Goal: Task Accomplishment & Management: Use online tool/utility

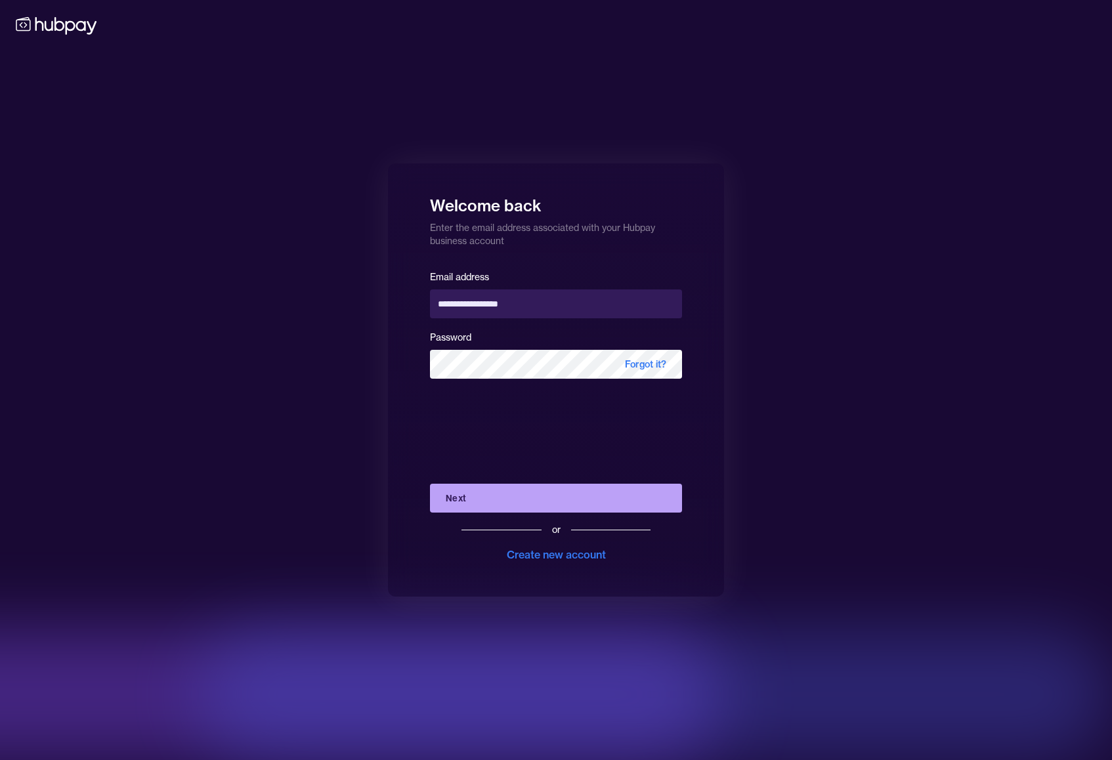
click at [519, 497] on button "Next" at bounding box center [556, 498] width 252 height 29
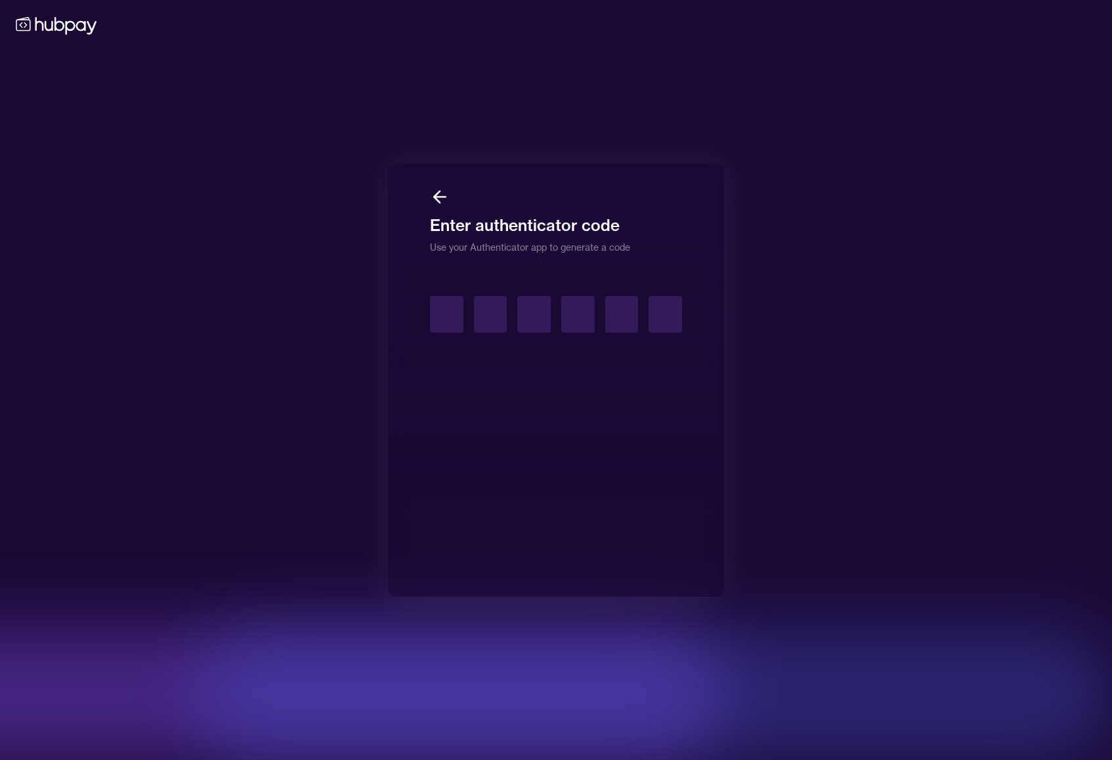
type input "*"
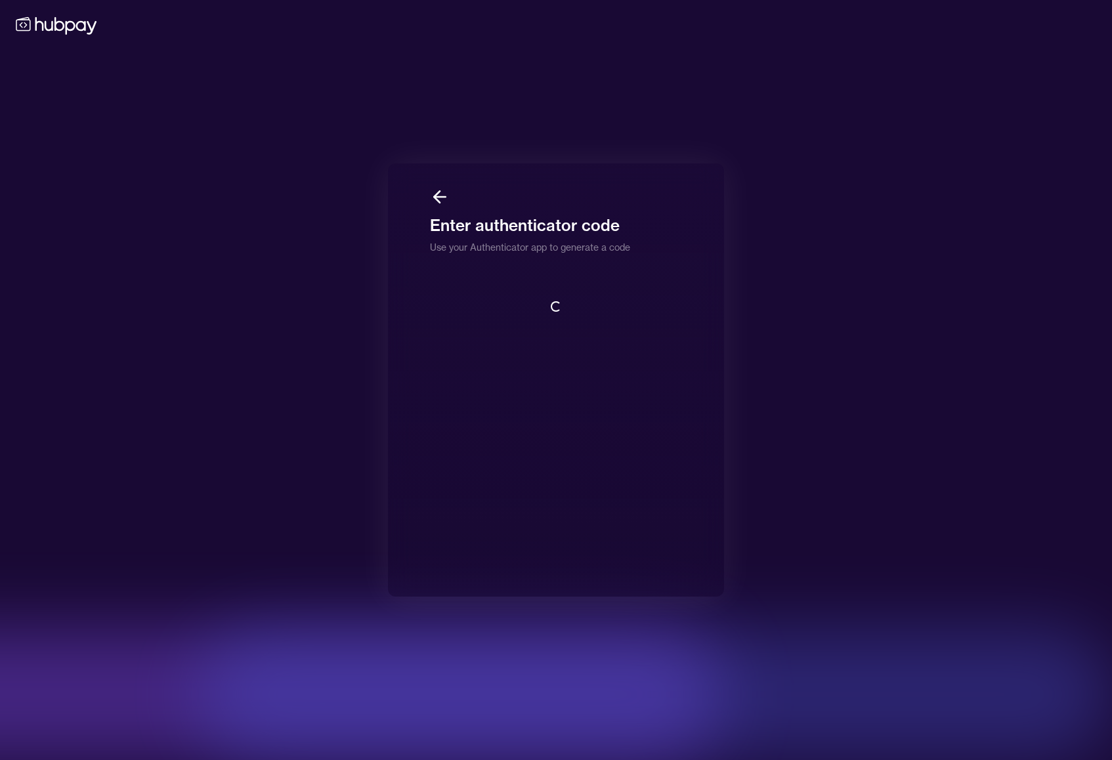
scroll to position [1, 0]
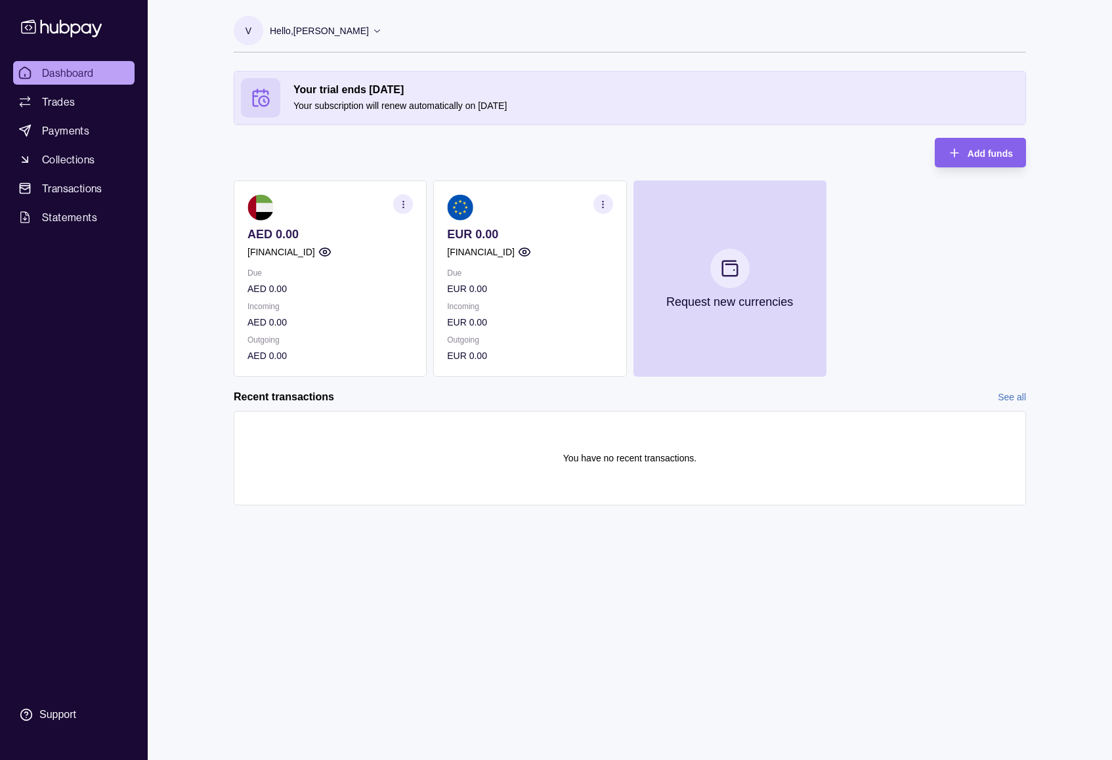
click at [715, 258] on section at bounding box center [729, 268] width 39 height 39
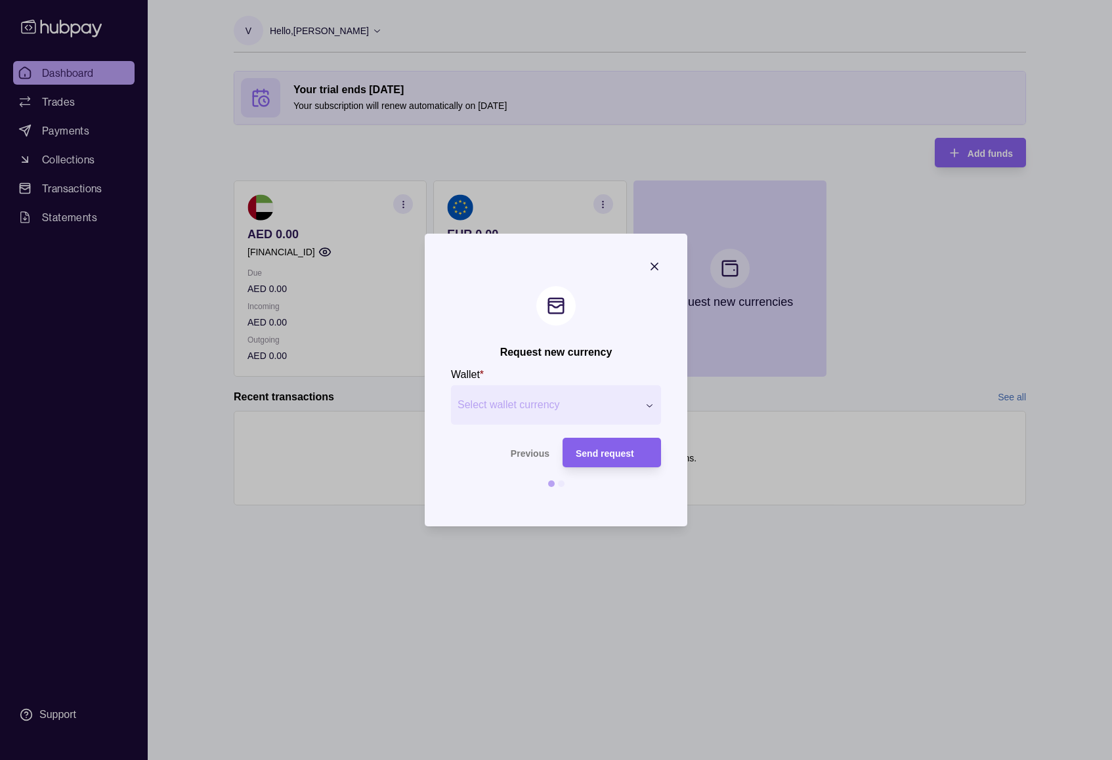
click at [651, 261] on icon "button" at bounding box center [654, 266] width 13 height 13
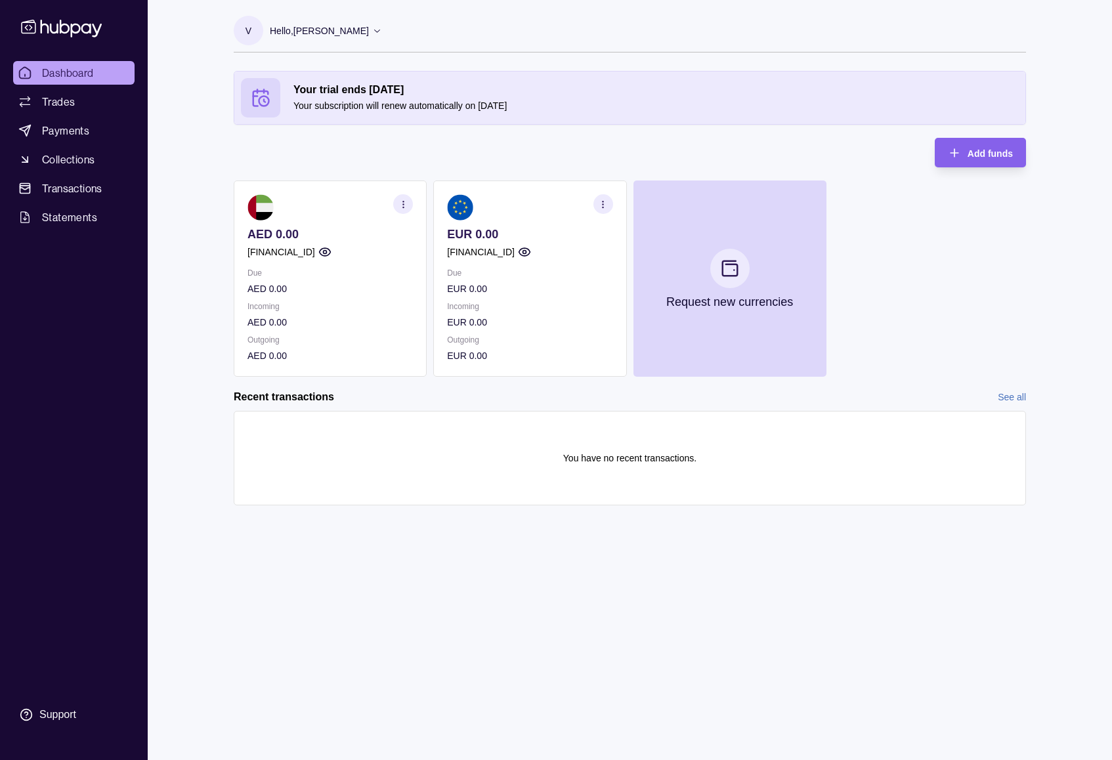
click at [672, 300] on p "Request new currencies" at bounding box center [729, 302] width 127 height 14
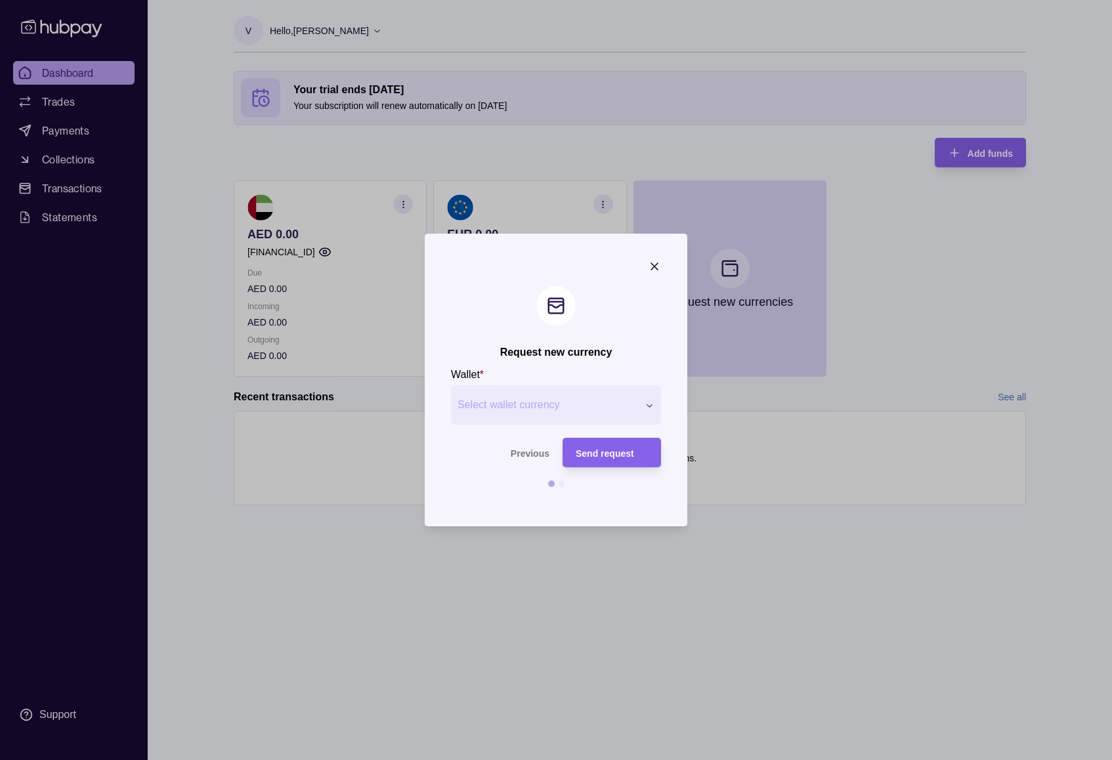
click at [499, 760] on div "Request new currency Wallet * Select wallet currency *** *** *** *** *** *** **…" at bounding box center [556, 760] width 1112 height 0
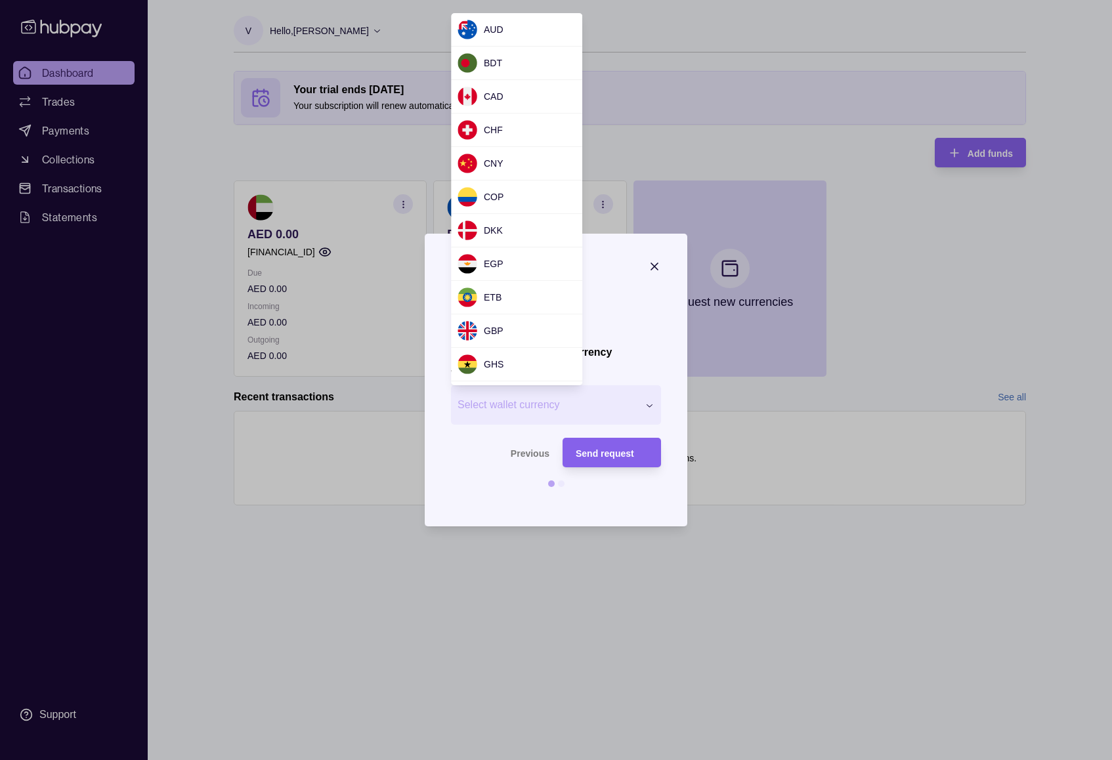
click at [764, 102] on div at bounding box center [556, 380] width 1112 height 760
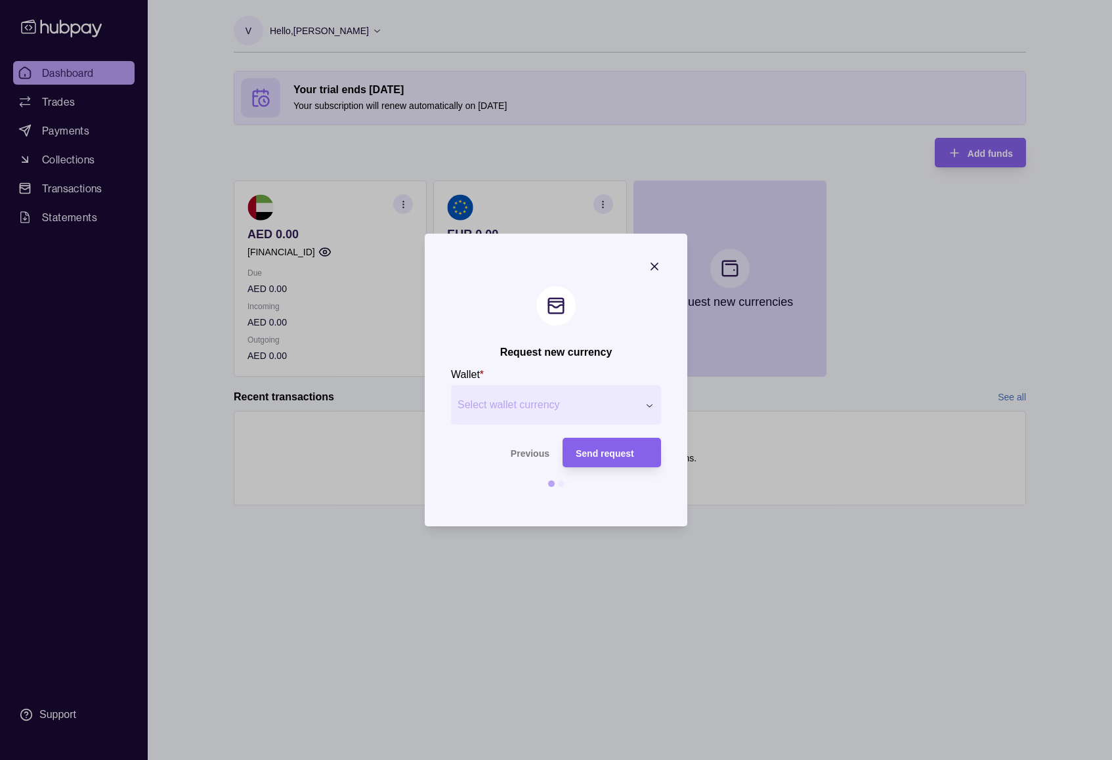
click at [659, 272] on icon "button" at bounding box center [654, 266] width 13 height 13
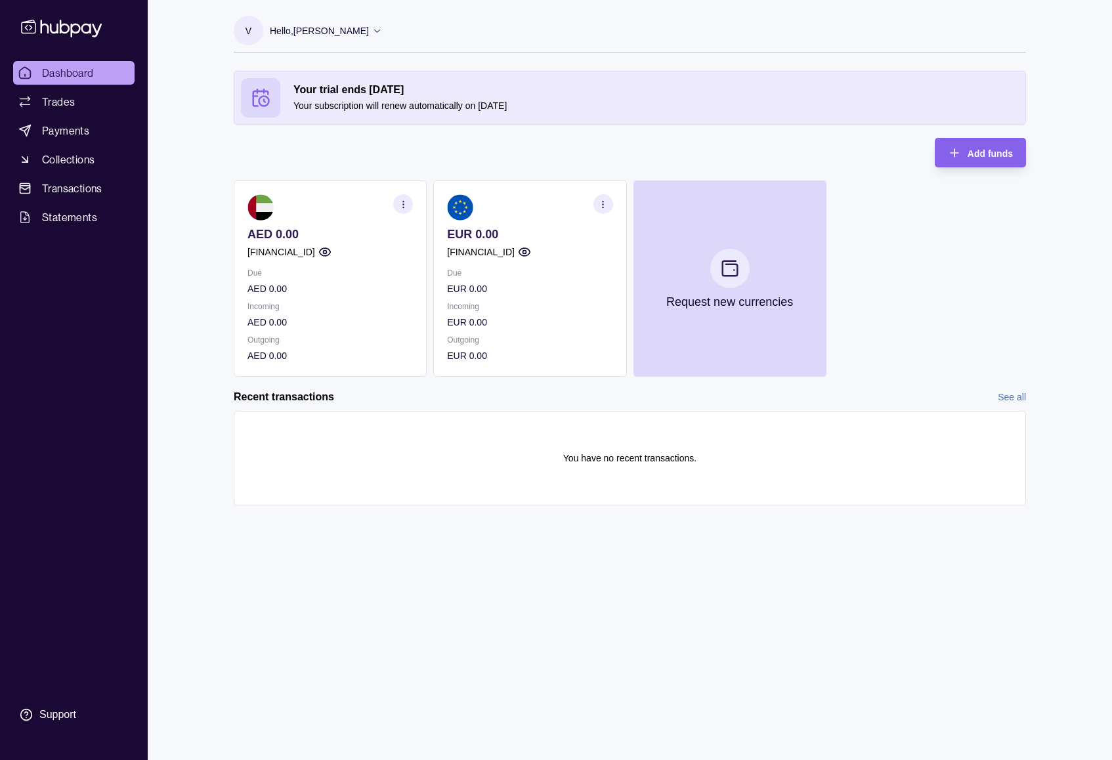
click at [51, 105] on span "Trades" at bounding box center [58, 102] width 33 height 16
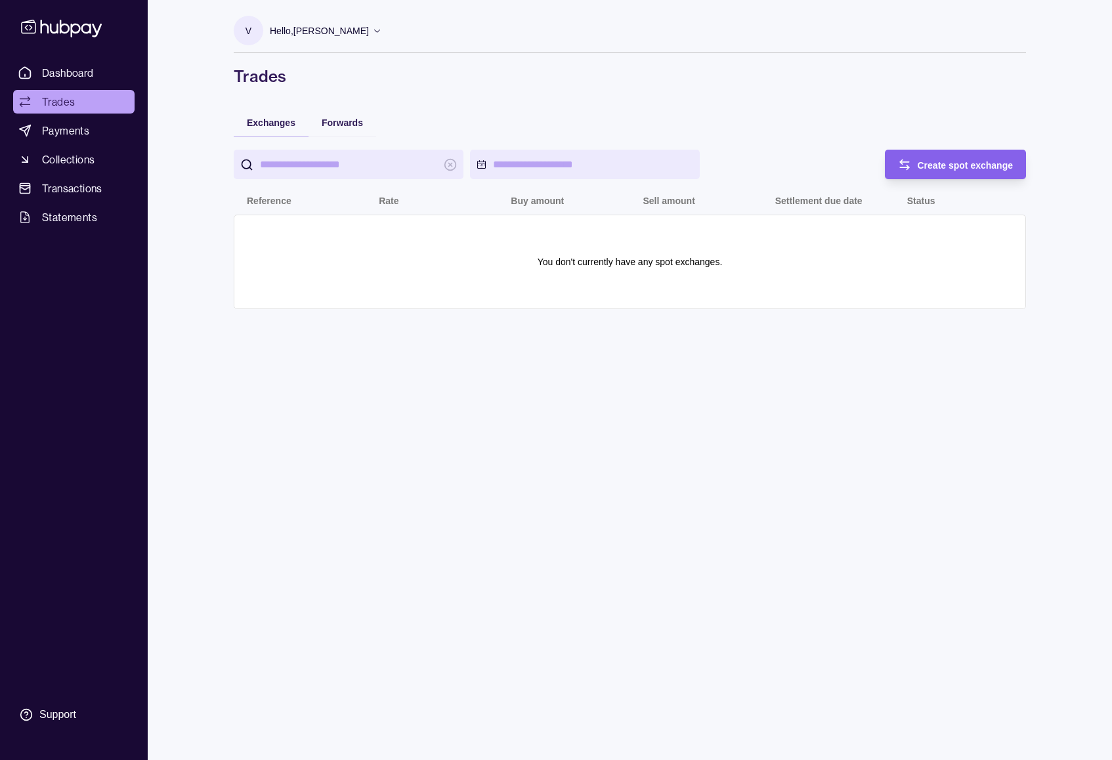
click at [1012, 160] on span "Create spot exchange" at bounding box center [966, 165] width 96 height 11
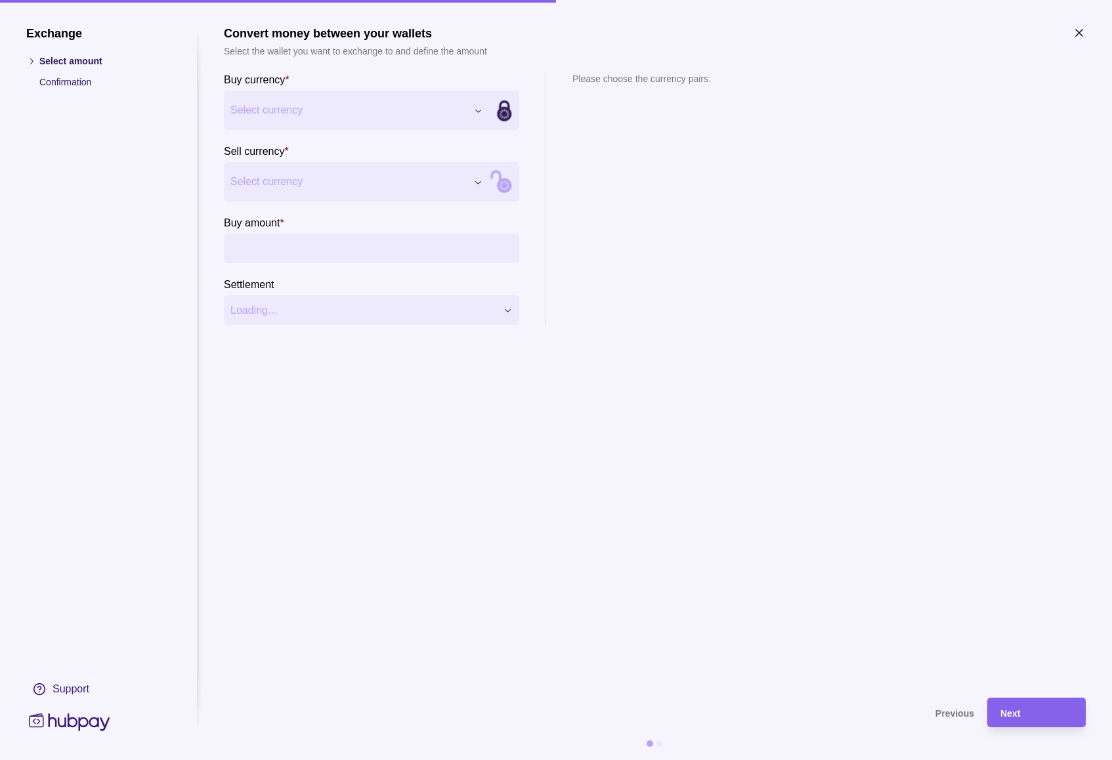
click at [363, 760] on div "Exchange Select amount Confirmation Support Convert money between your wallets …" at bounding box center [556, 760] width 1112 height 0
click at [684, 760] on div "Exchange Select amount Confirmation Support Convert money between your wallets …" at bounding box center [556, 760] width 1112 height 0
click at [291, 760] on div "Exchange Select amount Confirmation Support Convert money between your wallets …" at bounding box center [556, 760] width 1112 height 0
click at [674, 760] on div "Exchange Select amount Confirmation Support Convert money between your wallets …" at bounding box center [556, 760] width 1112 height 0
